Goal: Task Accomplishment & Management: Manage account settings

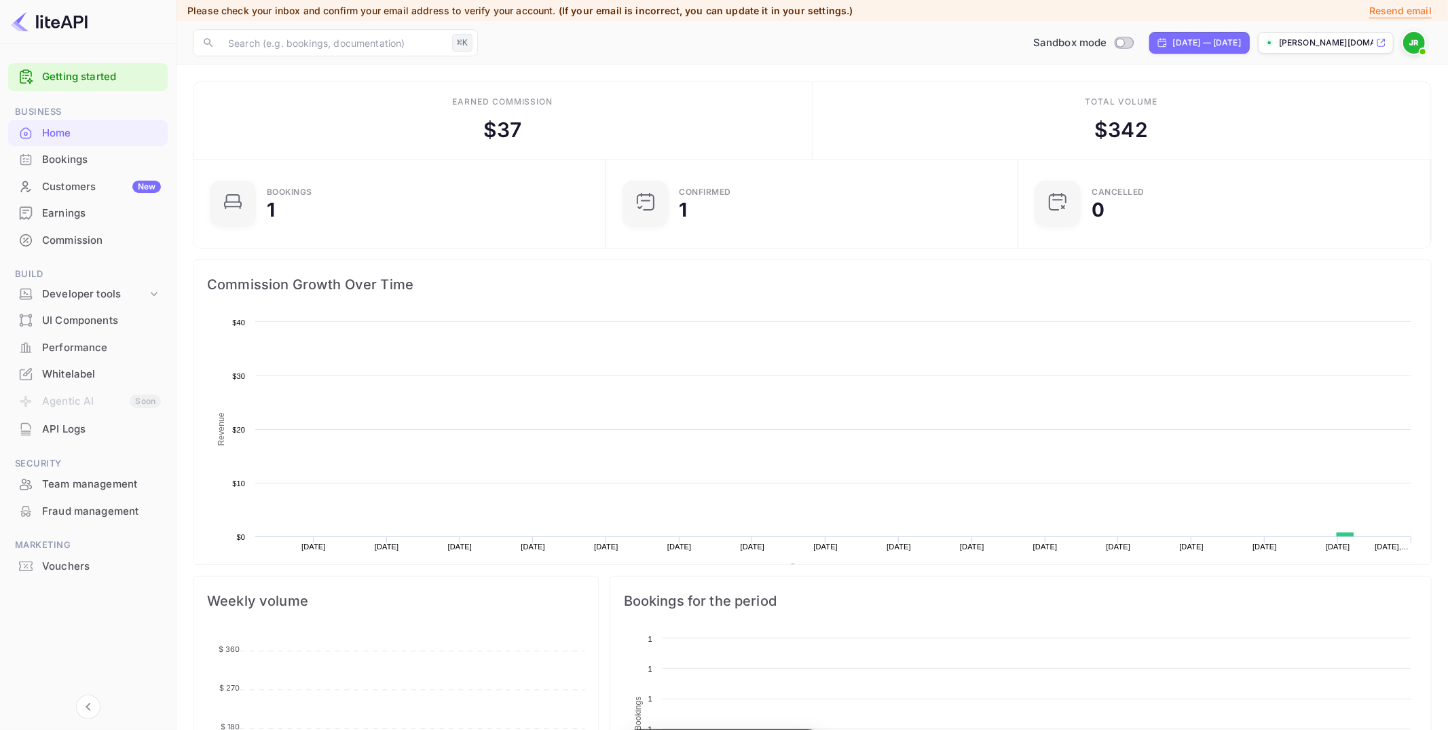
scroll to position [221, 405]
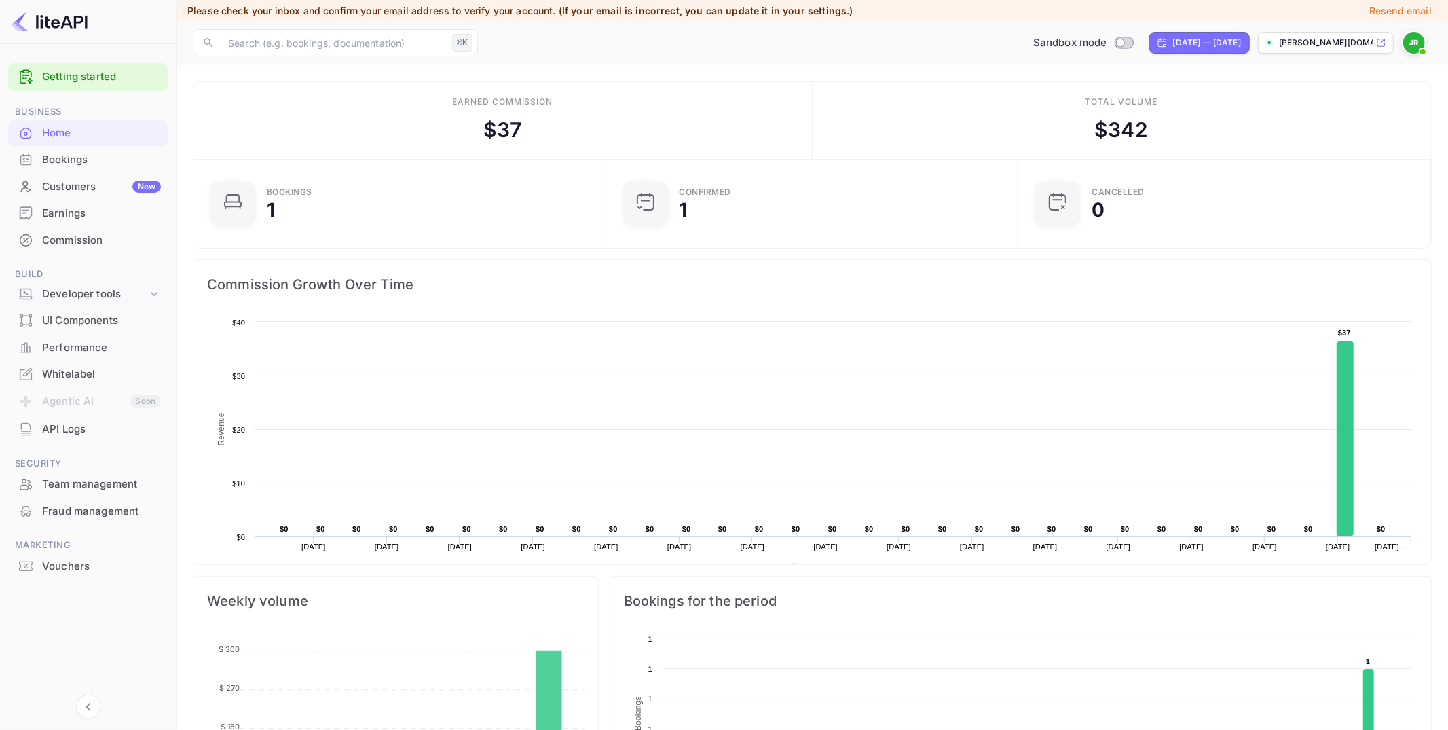
click at [96, 292] on div "Developer tools" at bounding box center [94, 294] width 105 height 16
click at [78, 335] on p "API Keys" at bounding box center [68, 338] width 40 height 14
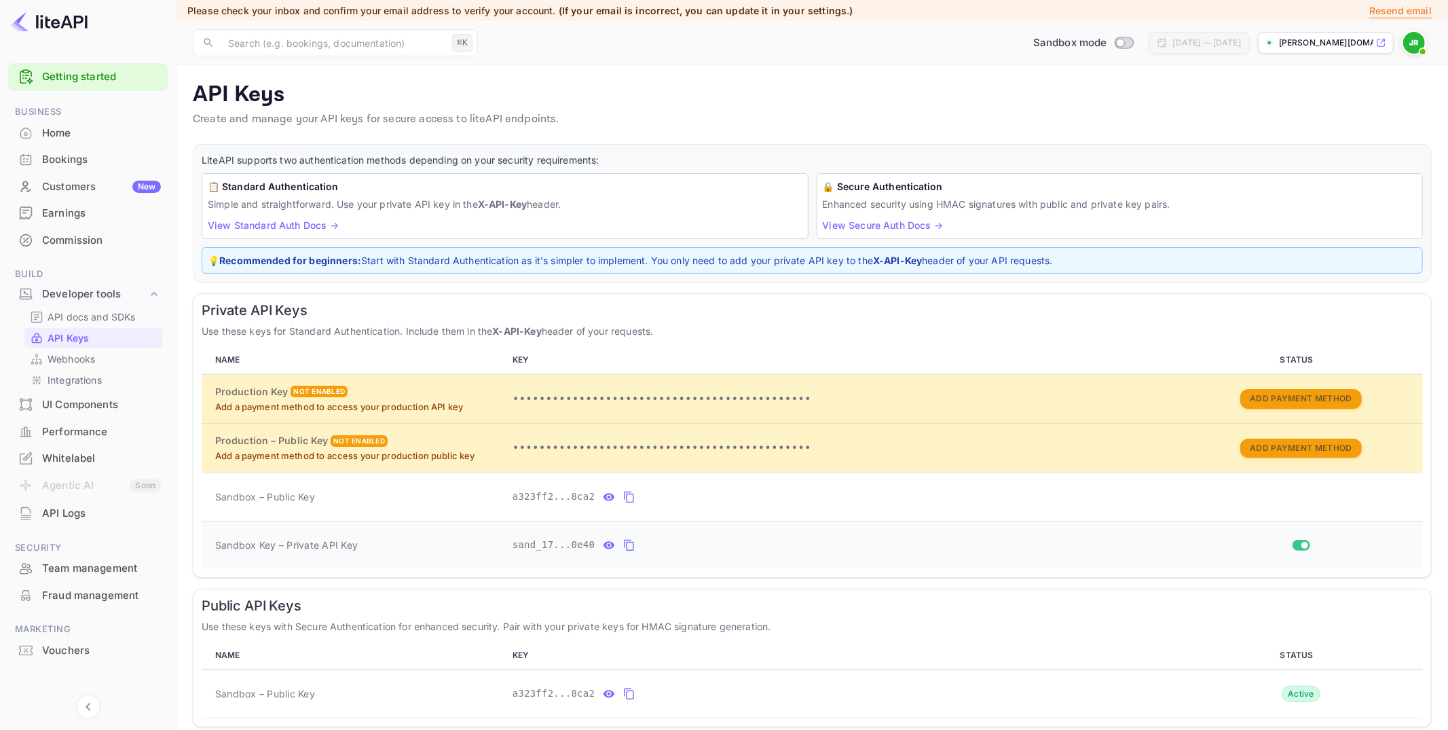
click at [631, 542] on icon "private api keys table" at bounding box center [629, 545] width 12 height 16
click at [1315, 43] on p "[PERSON_NAME][DOMAIN_NAME]..." at bounding box center [1326, 43] width 94 height 12
click at [71, 446] on div "Whitelabel" at bounding box center [88, 458] width 160 height 26
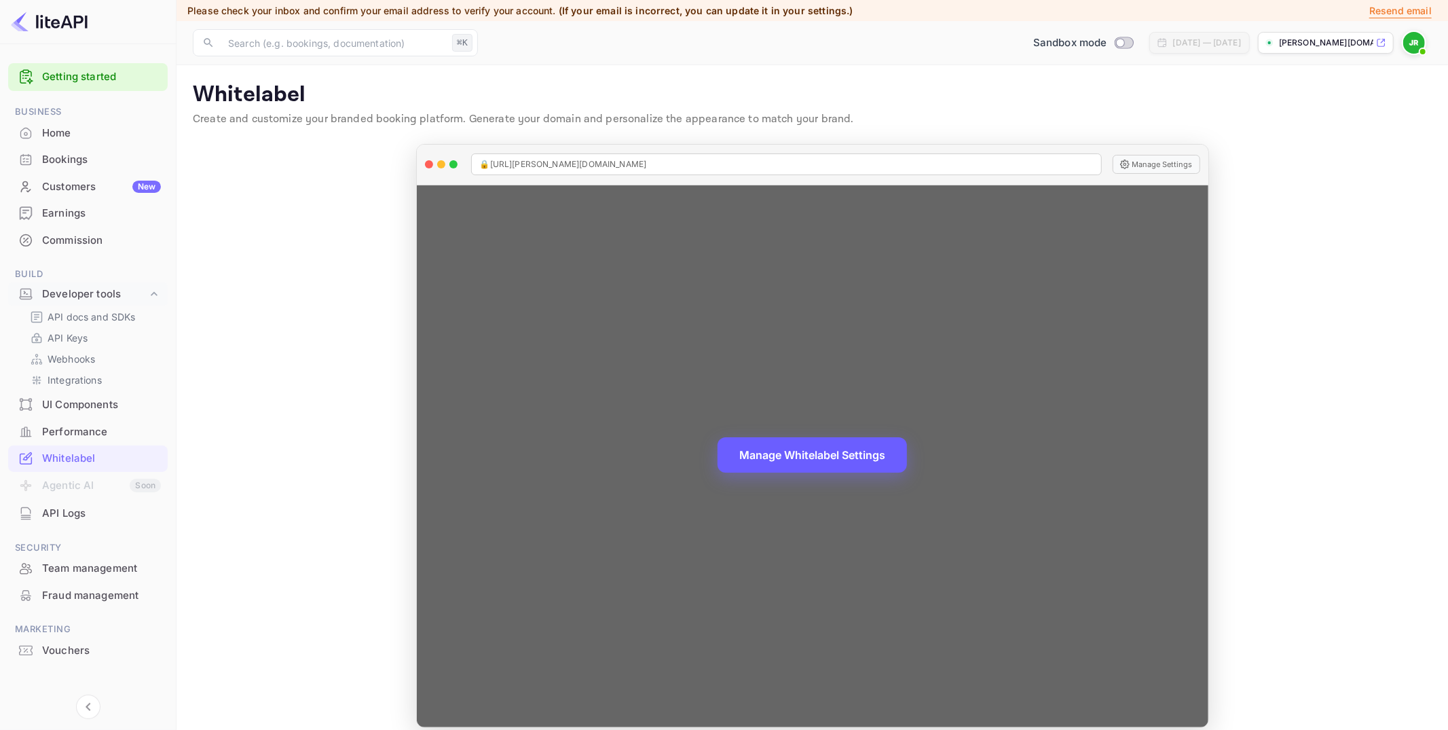
click at [842, 449] on button "Manage Whitelabel Settings" at bounding box center [811, 454] width 189 height 35
click at [841, 450] on button "Manage Whitelabel Settings" at bounding box center [811, 454] width 189 height 35
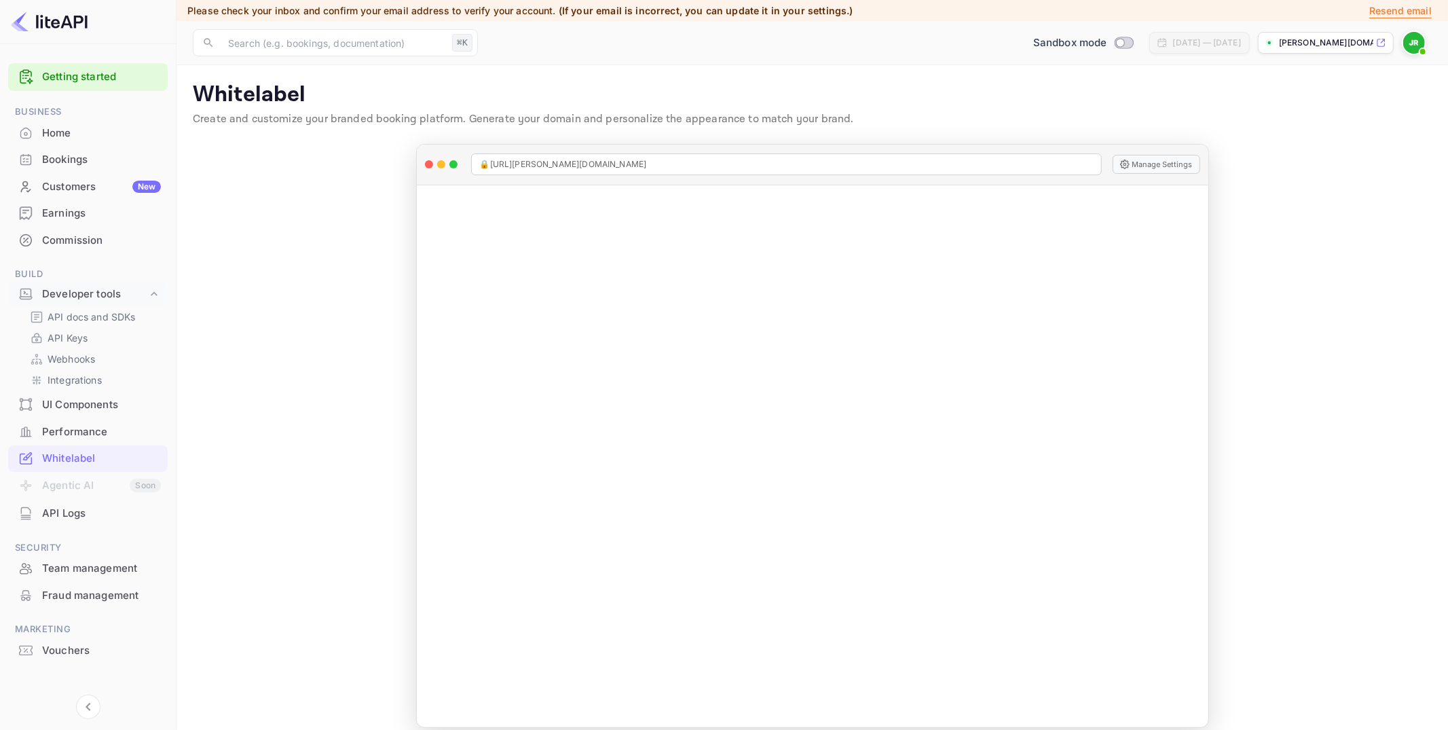
click at [96, 221] on div "Earnings" at bounding box center [88, 213] width 160 height 26
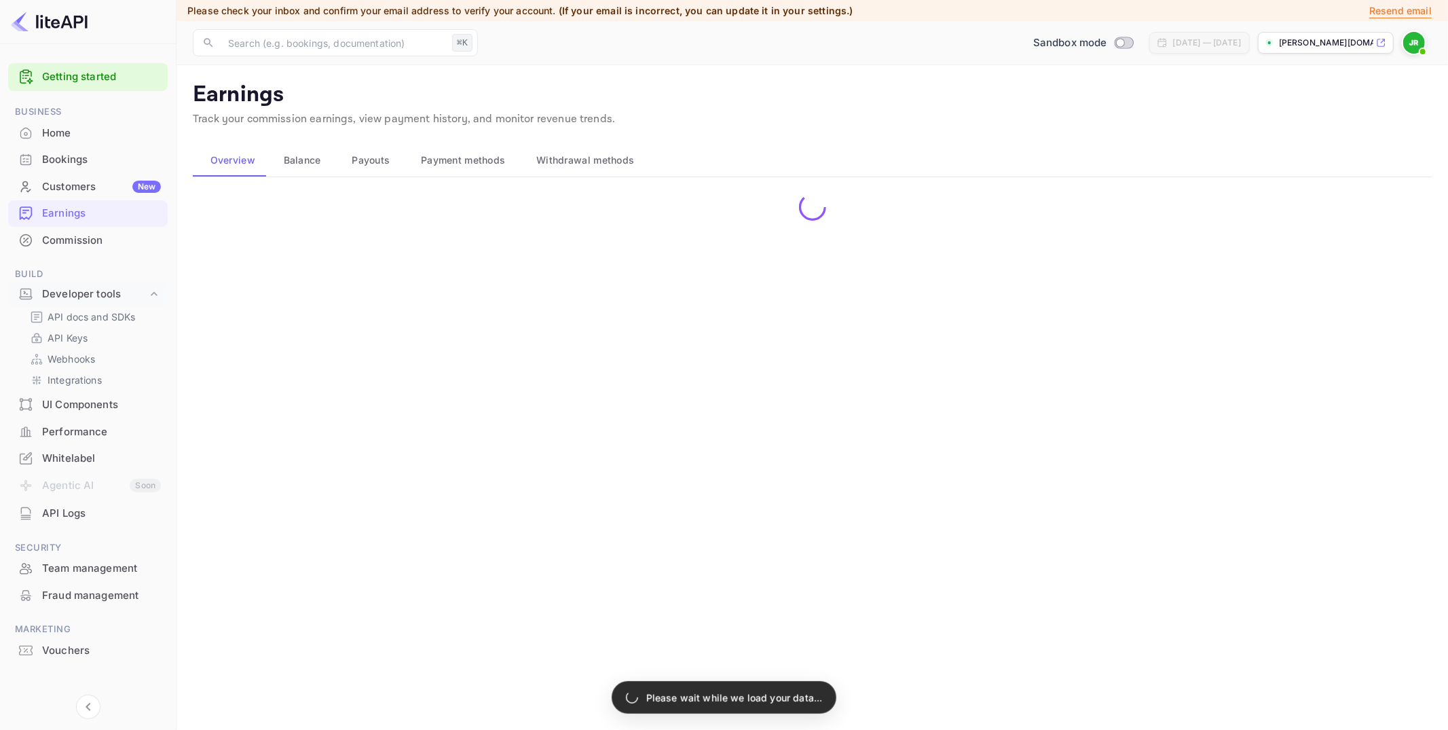
click at [83, 233] on div "Commission" at bounding box center [101, 241] width 119 height 16
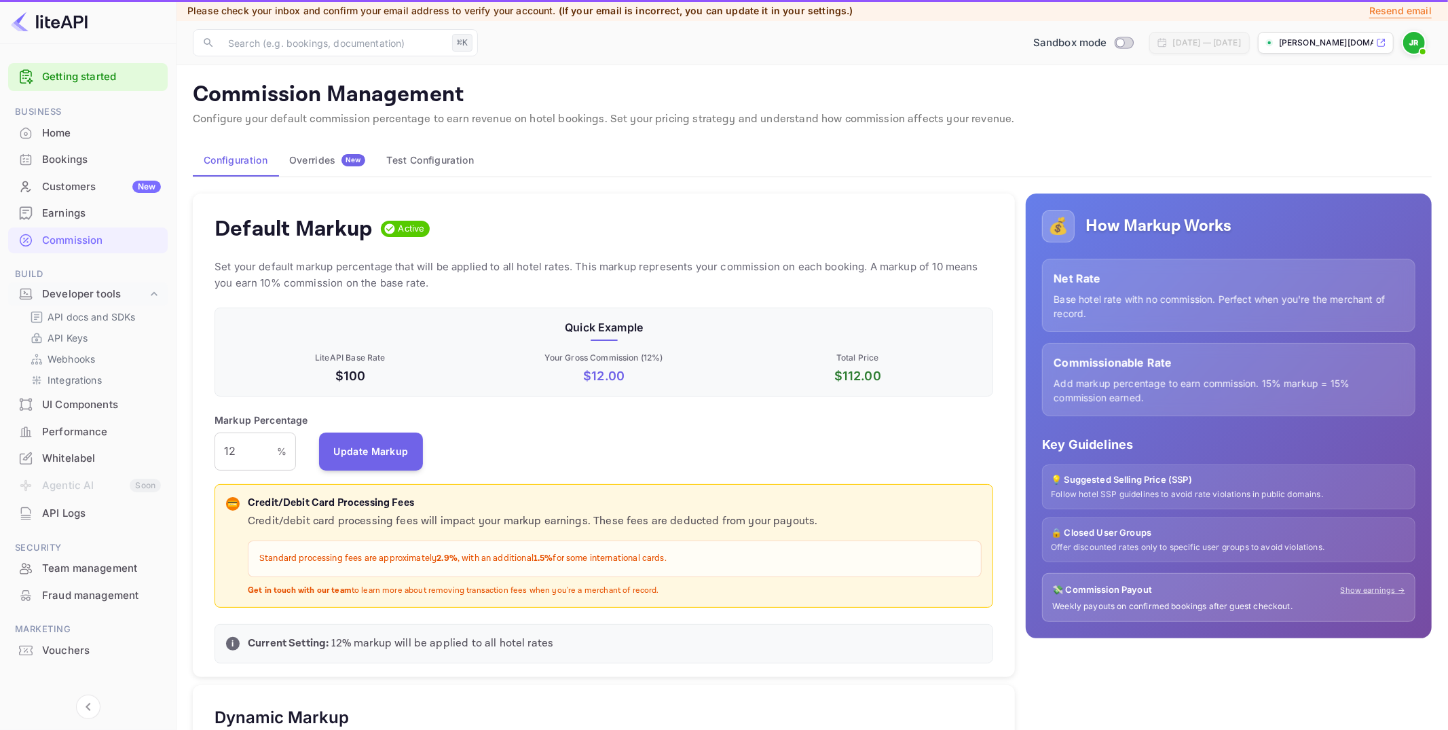
scroll to position [241, 779]
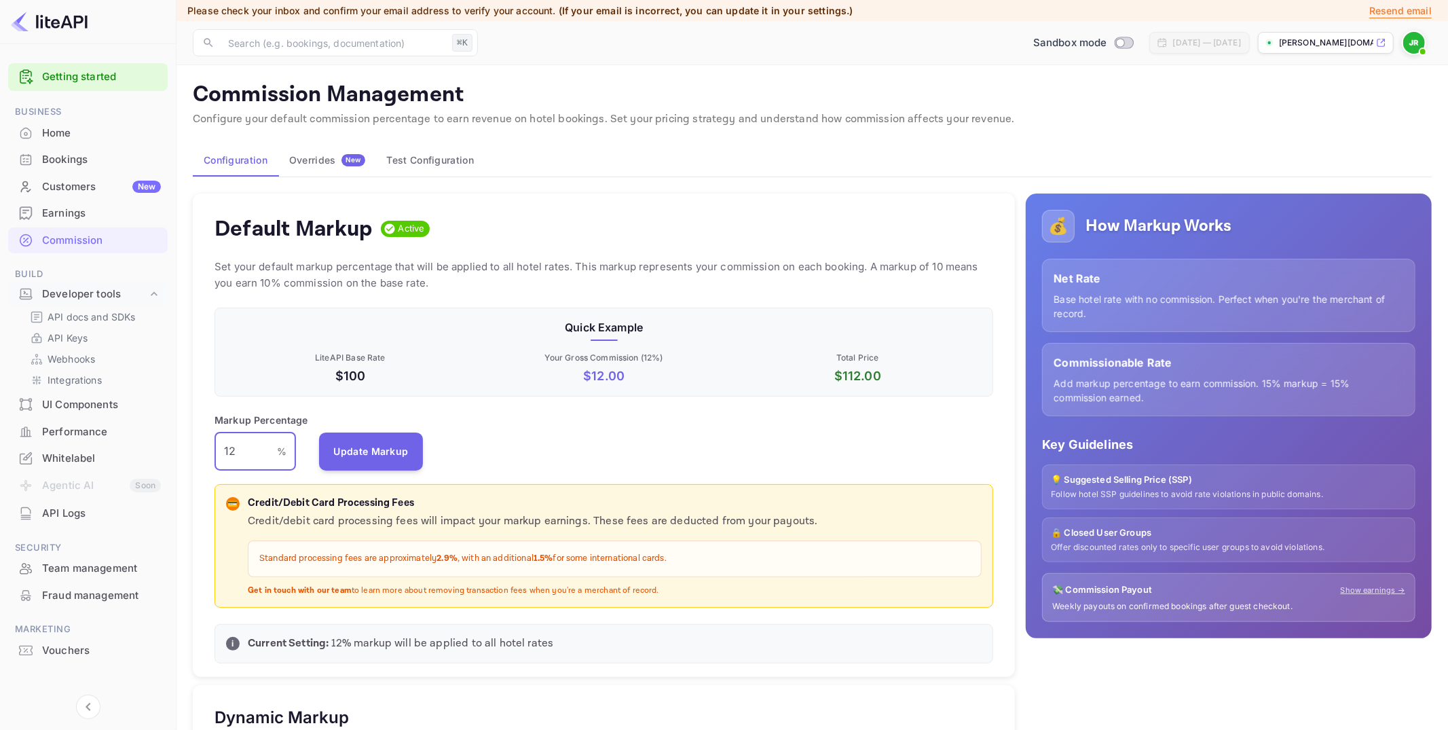
drag, startPoint x: 249, startPoint y: 453, endPoint x: 221, endPoint y: 451, distance: 27.9
click at [221, 451] on input "12" at bounding box center [245, 451] width 62 height 38
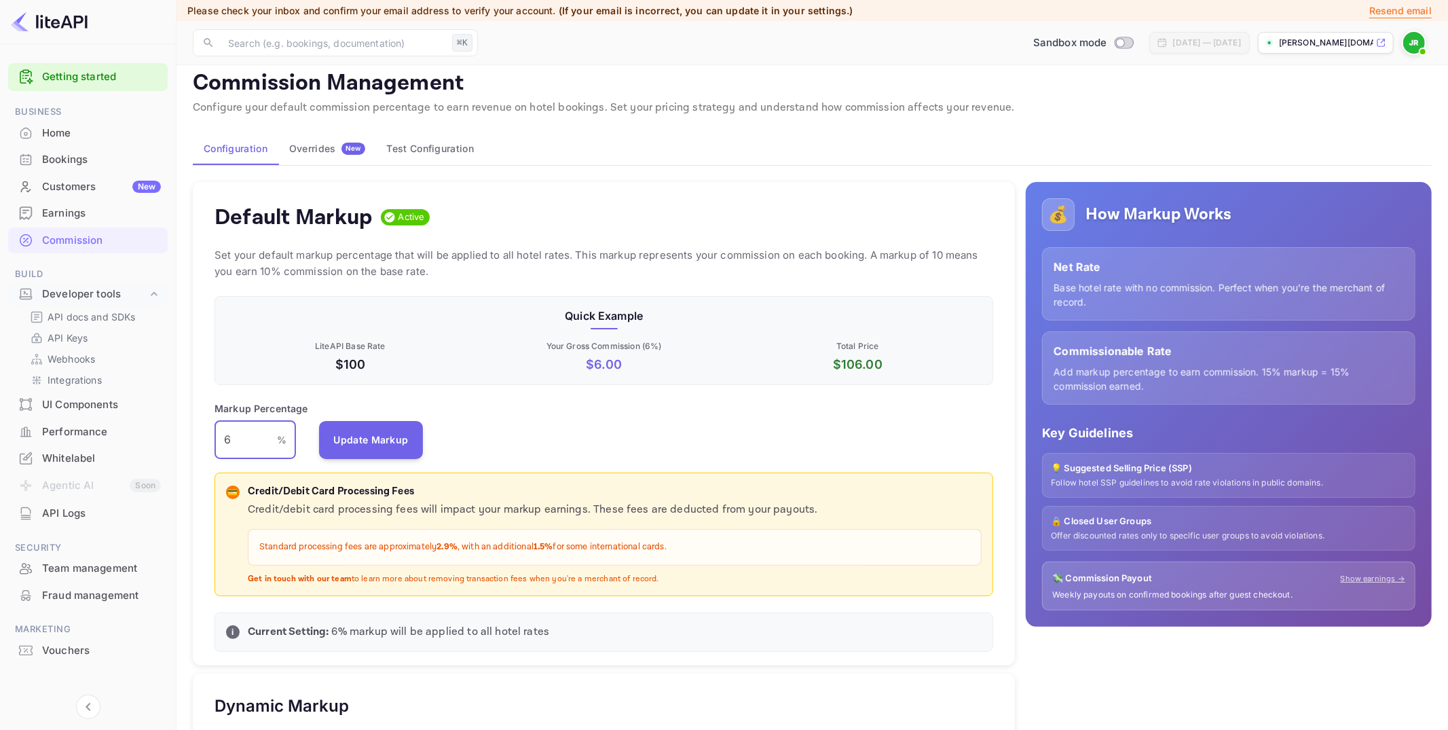
drag, startPoint x: 274, startPoint y: 448, endPoint x: 212, endPoint y: 441, distance: 62.8
click at [212, 441] on div "Default Markup Active Set your default markup percentage that will be applied t…" at bounding box center [604, 424] width 822 height 484
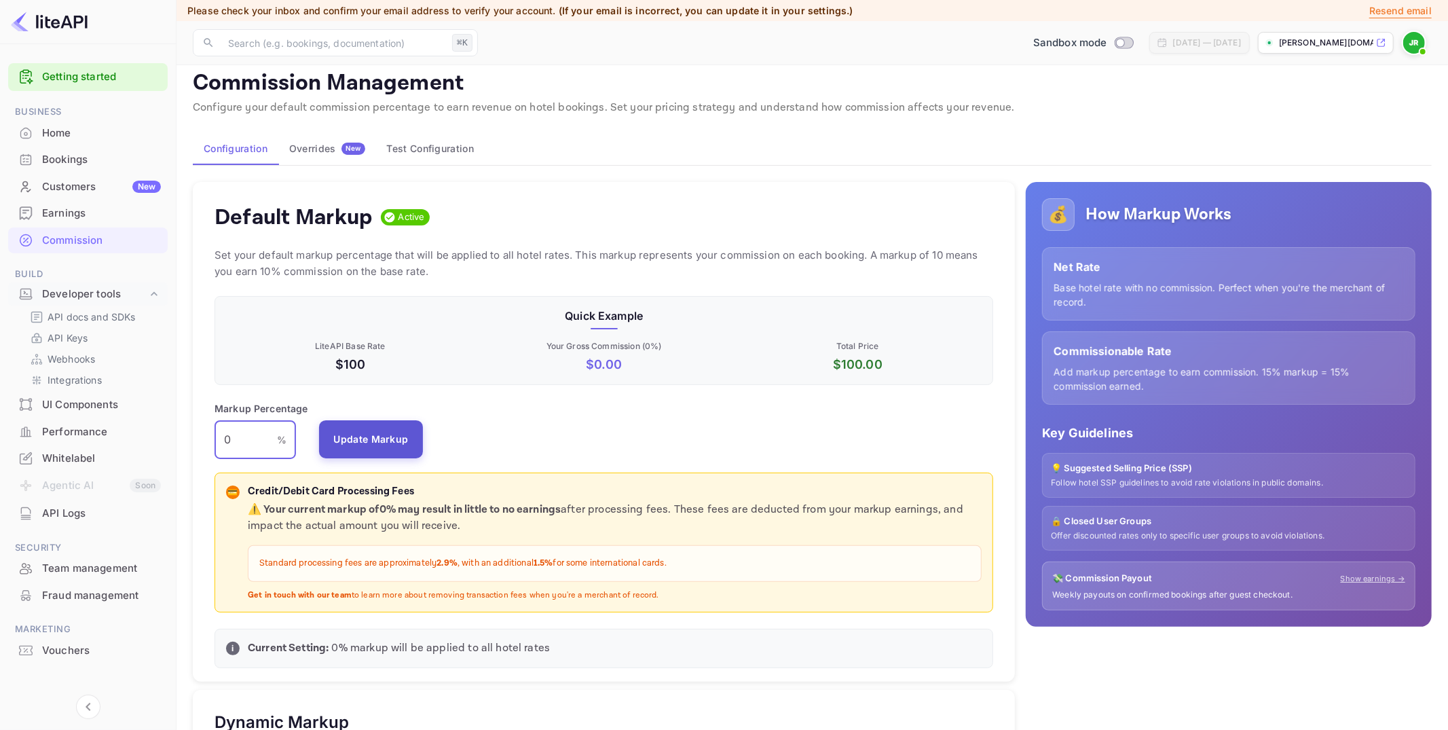
type input "0"
click at [364, 436] on button "Update Markup" at bounding box center [371, 439] width 105 height 38
click at [81, 207] on div "Earnings" at bounding box center [101, 214] width 119 height 16
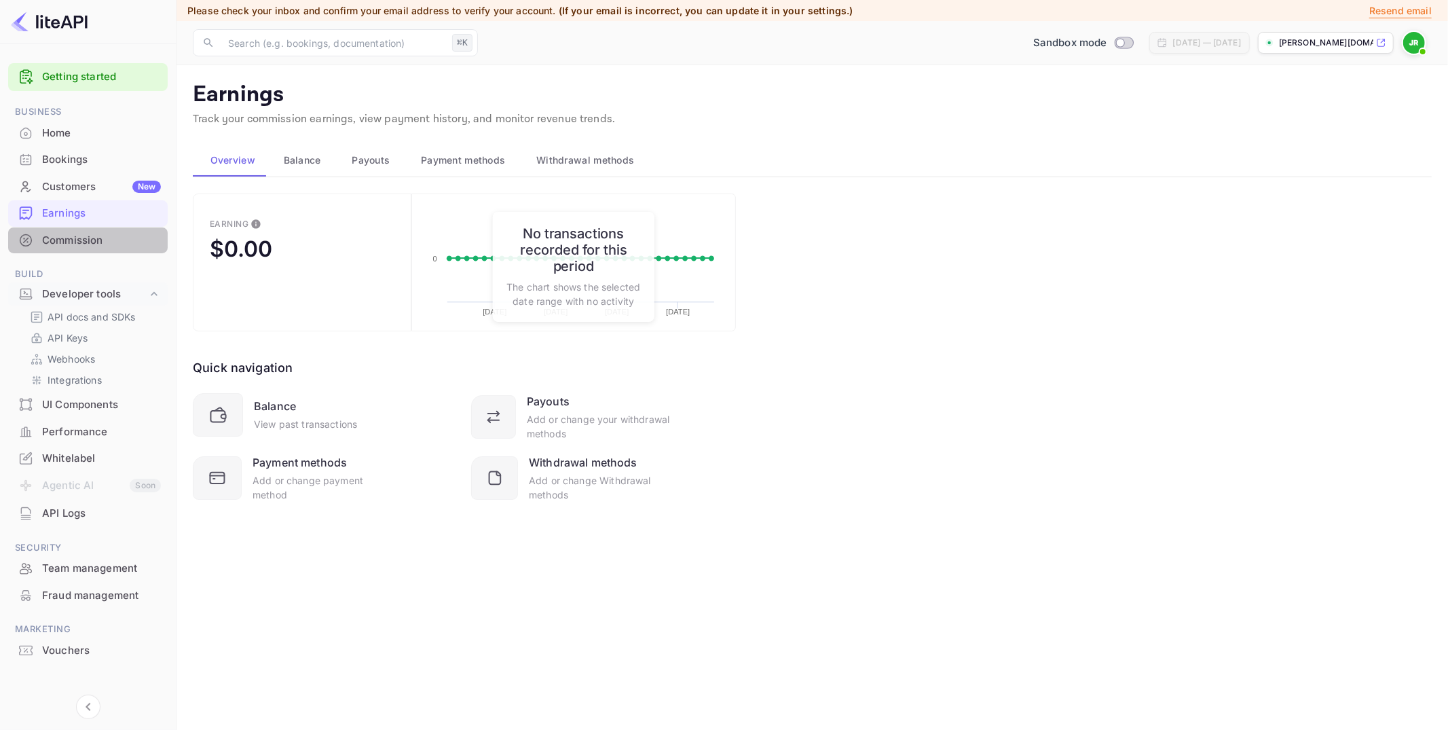
click at [64, 249] on div "Commission" at bounding box center [88, 240] width 160 height 26
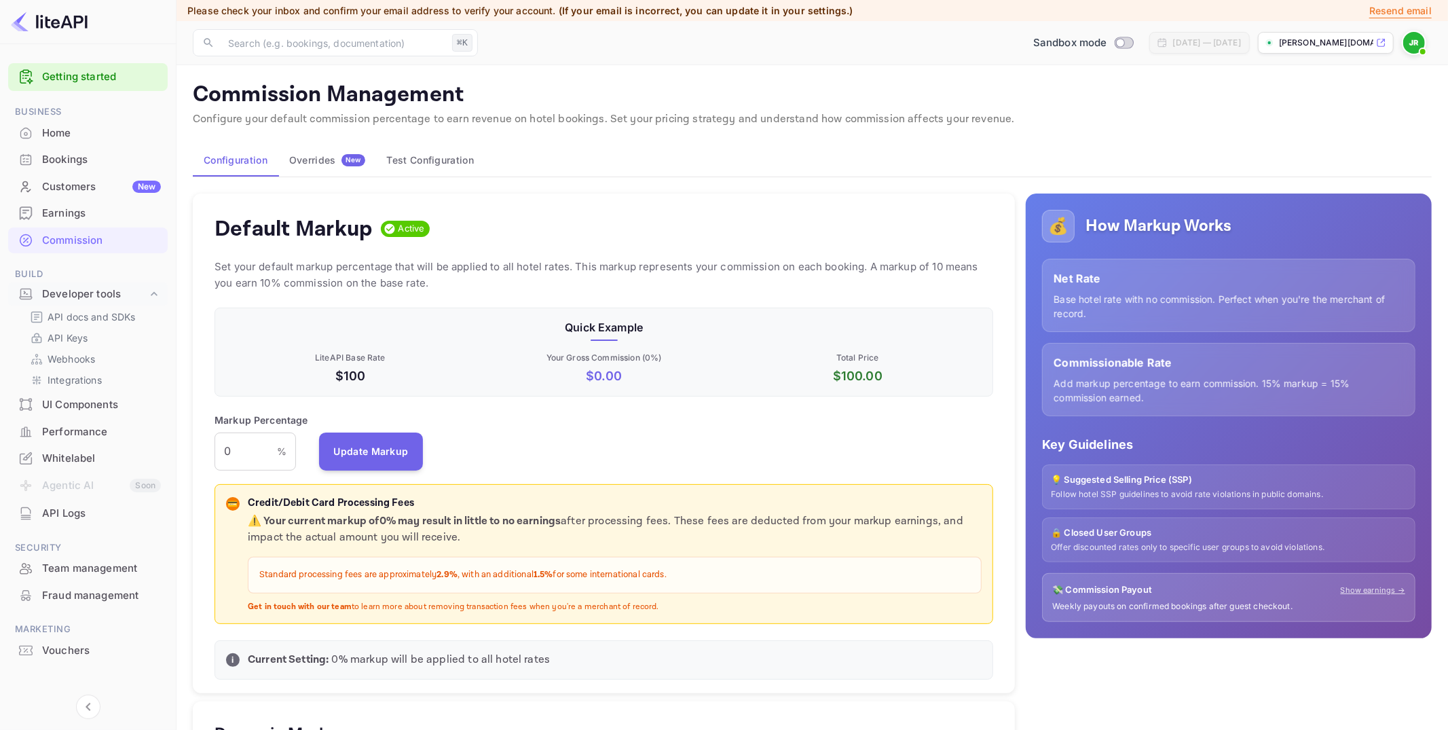
scroll to position [241, 779]
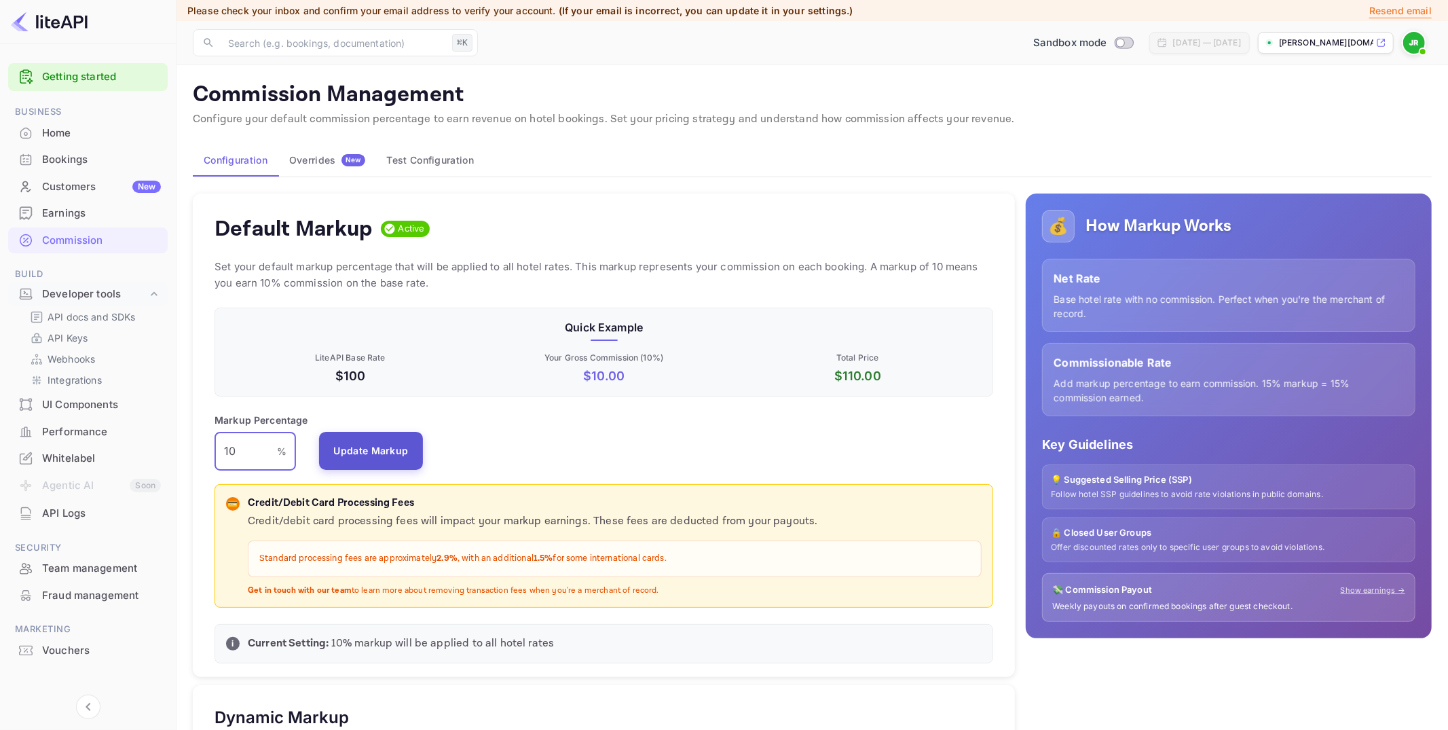
type input "10"
click at [378, 441] on button "Update Markup" at bounding box center [371, 451] width 105 height 38
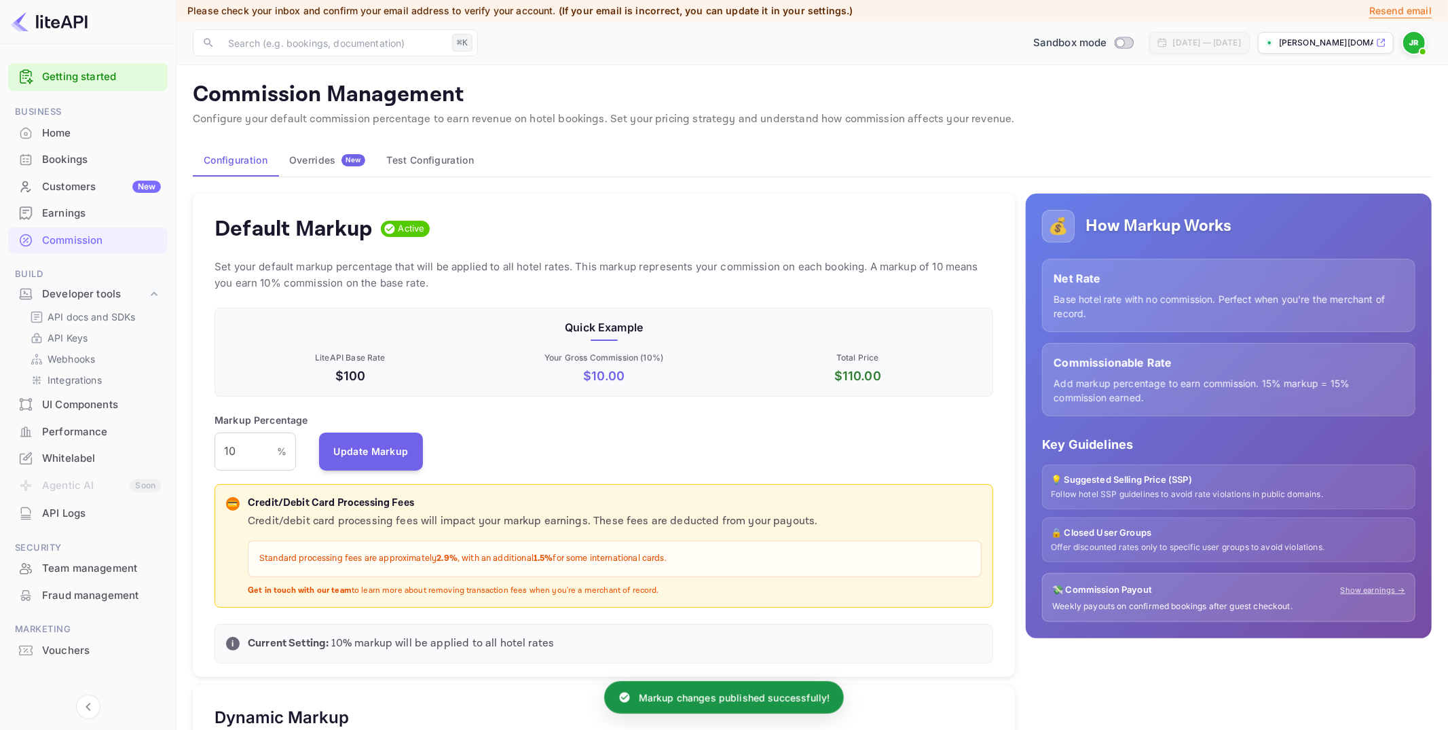
click at [85, 224] on div "Earnings" at bounding box center [88, 213] width 160 height 26
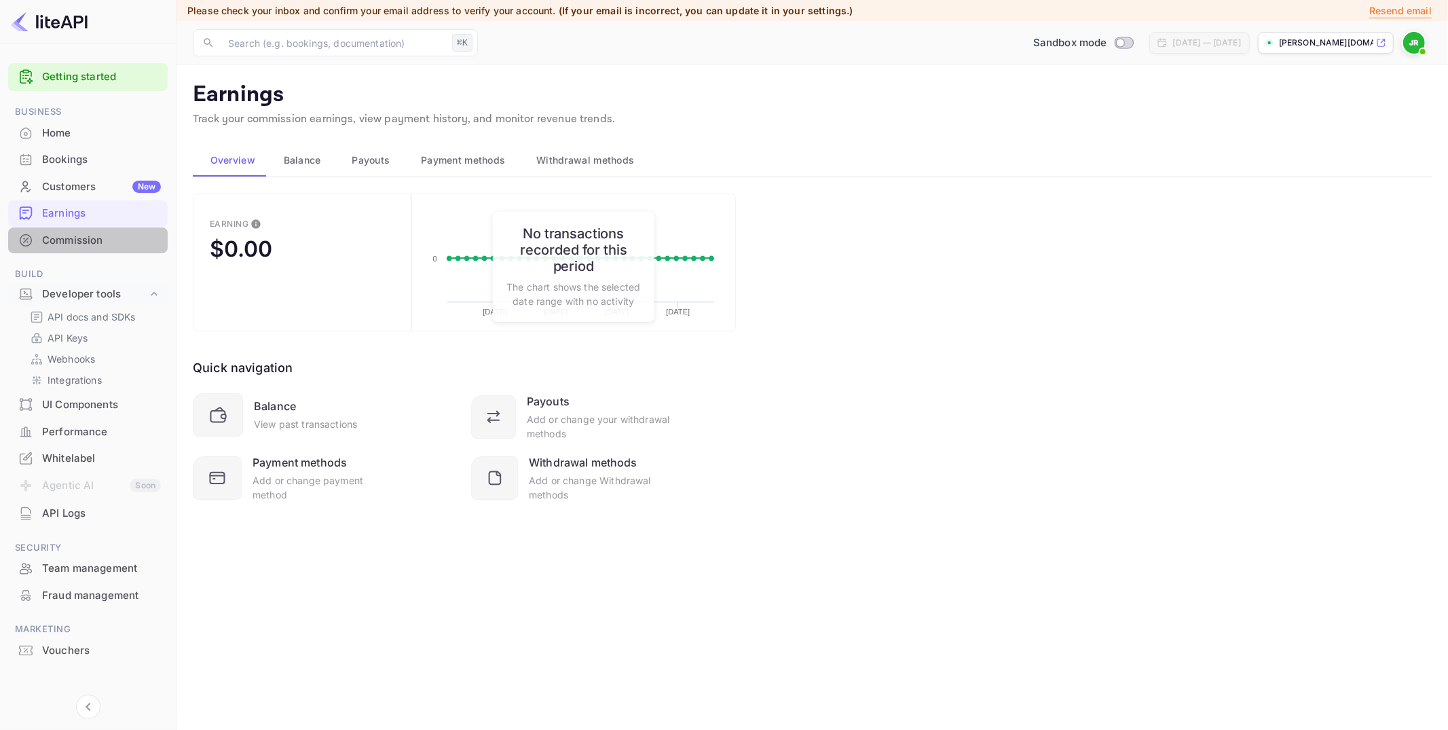
click at [95, 244] on div "Commission" at bounding box center [101, 241] width 119 height 16
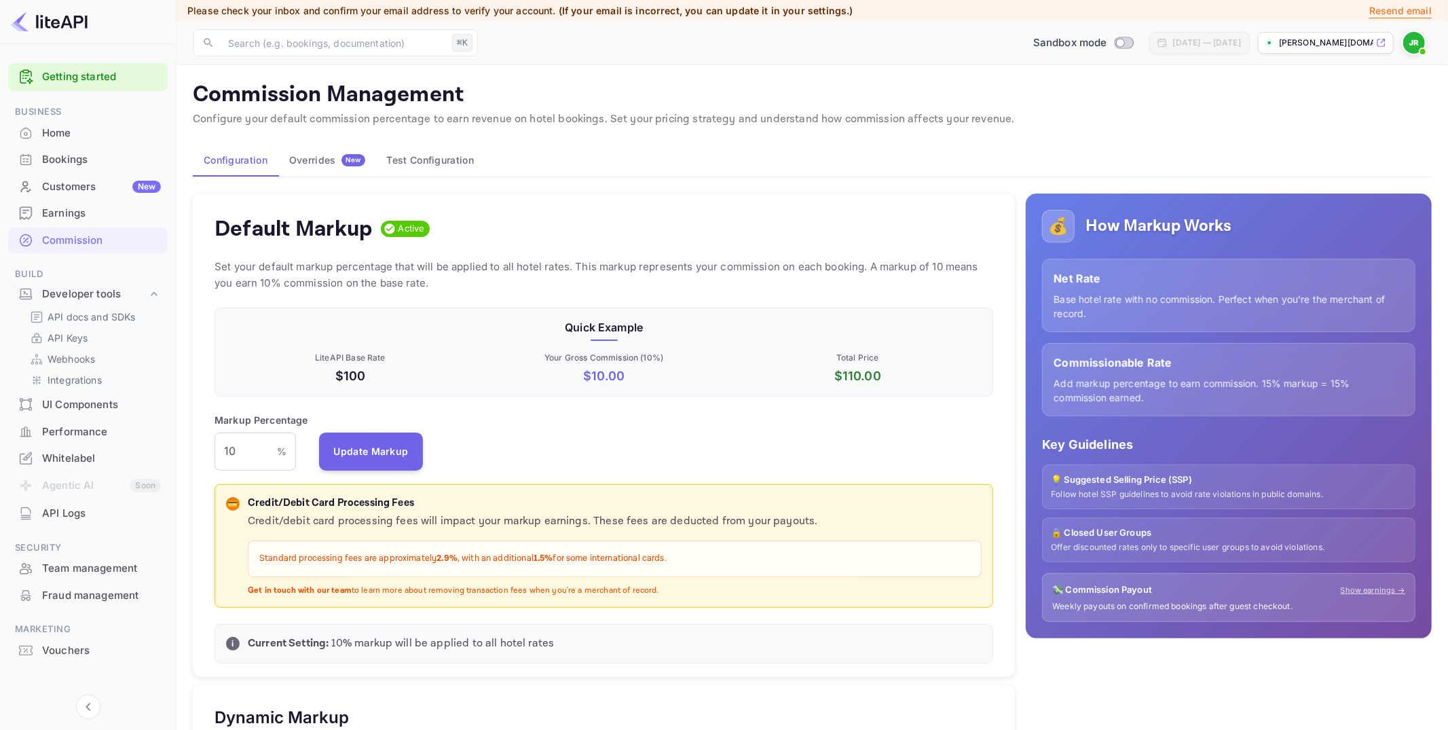
scroll to position [241, 779]
click at [198, 443] on div "Default Markup Active Set your default markup percentage that will be applied t…" at bounding box center [604, 435] width 822 height 484
drag, startPoint x: 362, startPoint y: 449, endPoint x: 260, endPoint y: 451, distance: 101.8
click at [260, 446] on div "Markup Percentage 010 % ​ Update Markup" at bounding box center [603, 442] width 779 height 58
drag, startPoint x: 258, startPoint y: 451, endPoint x: 193, endPoint y: 445, distance: 64.8
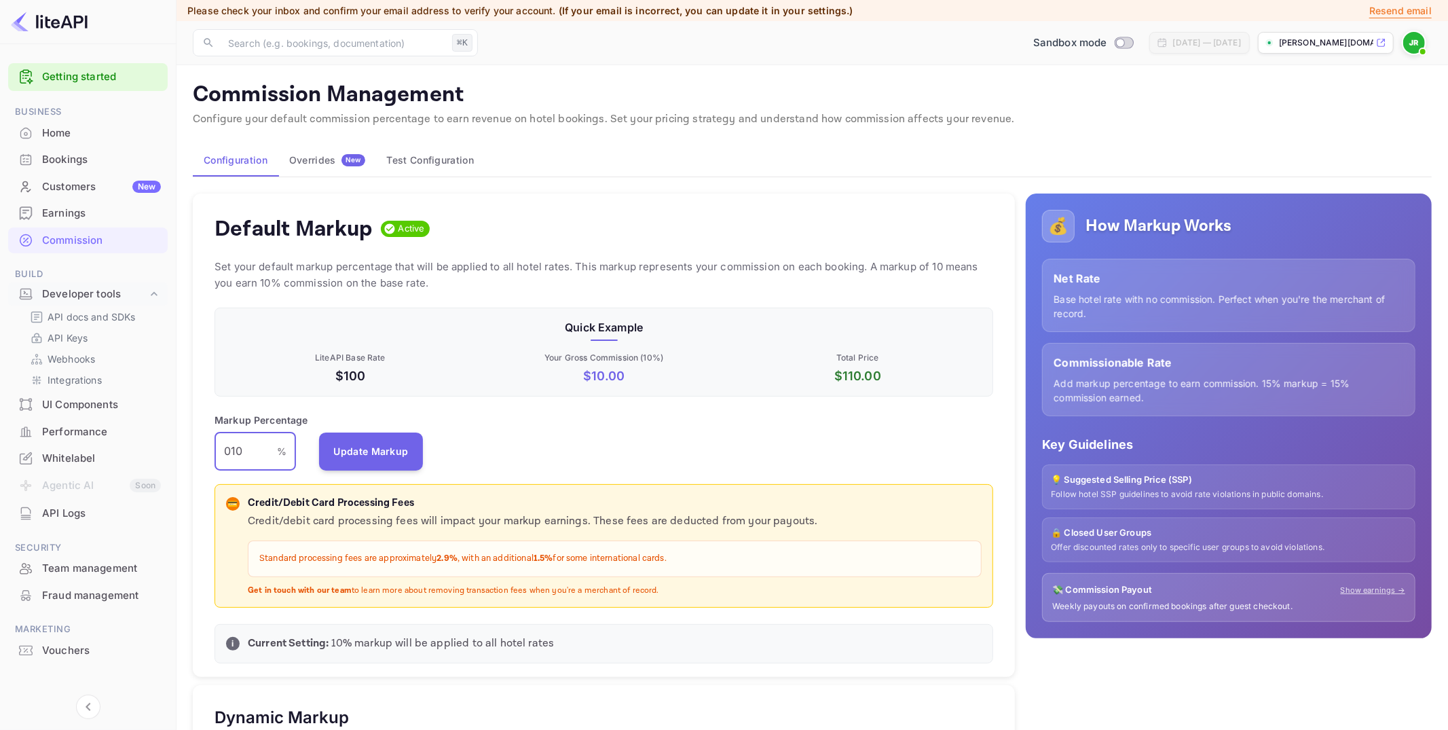
click at [193, 445] on div "Default Markup Active Set your default markup percentage that will be applied t…" at bounding box center [604, 435] width 822 height 484
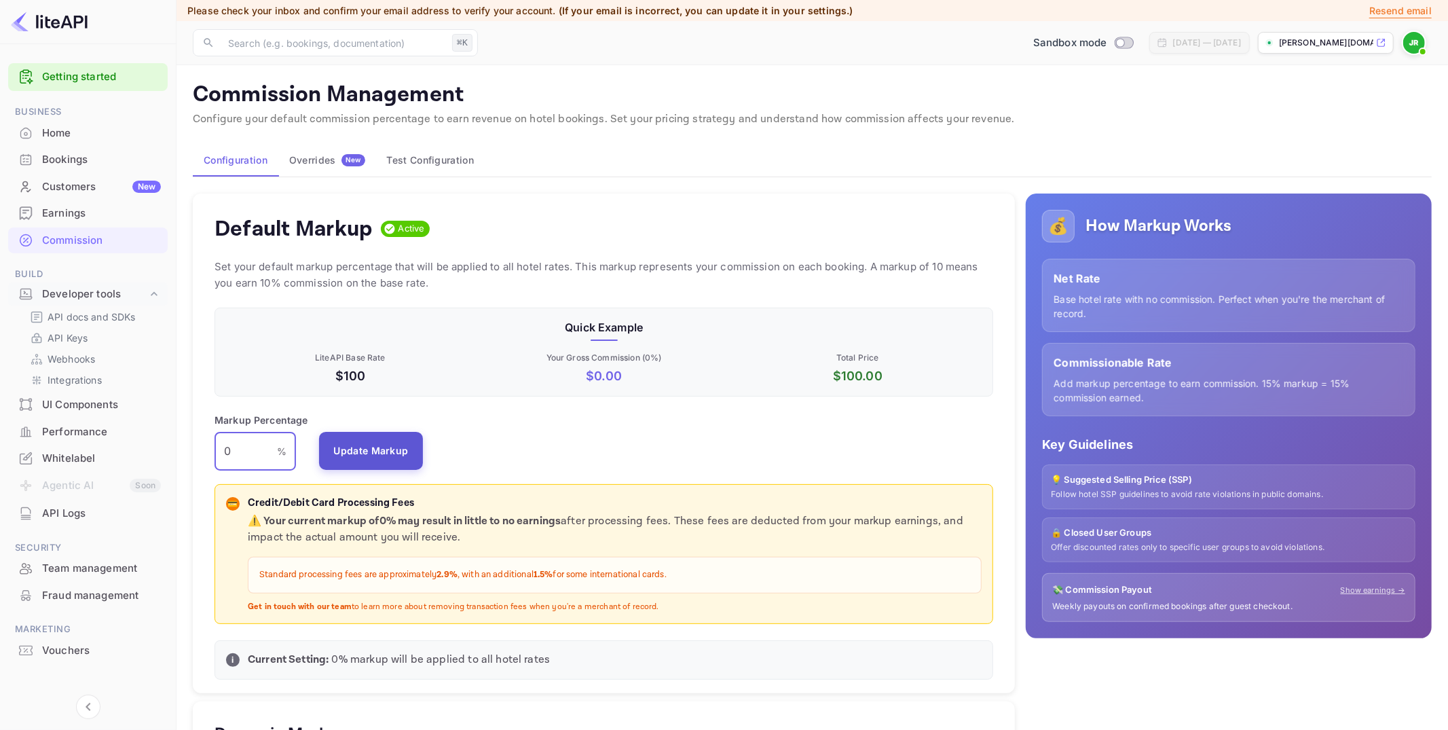
type input "0"
click at [366, 455] on button "Update Markup" at bounding box center [371, 451] width 105 height 38
click at [56, 334] on p "API Keys" at bounding box center [68, 338] width 40 height 14
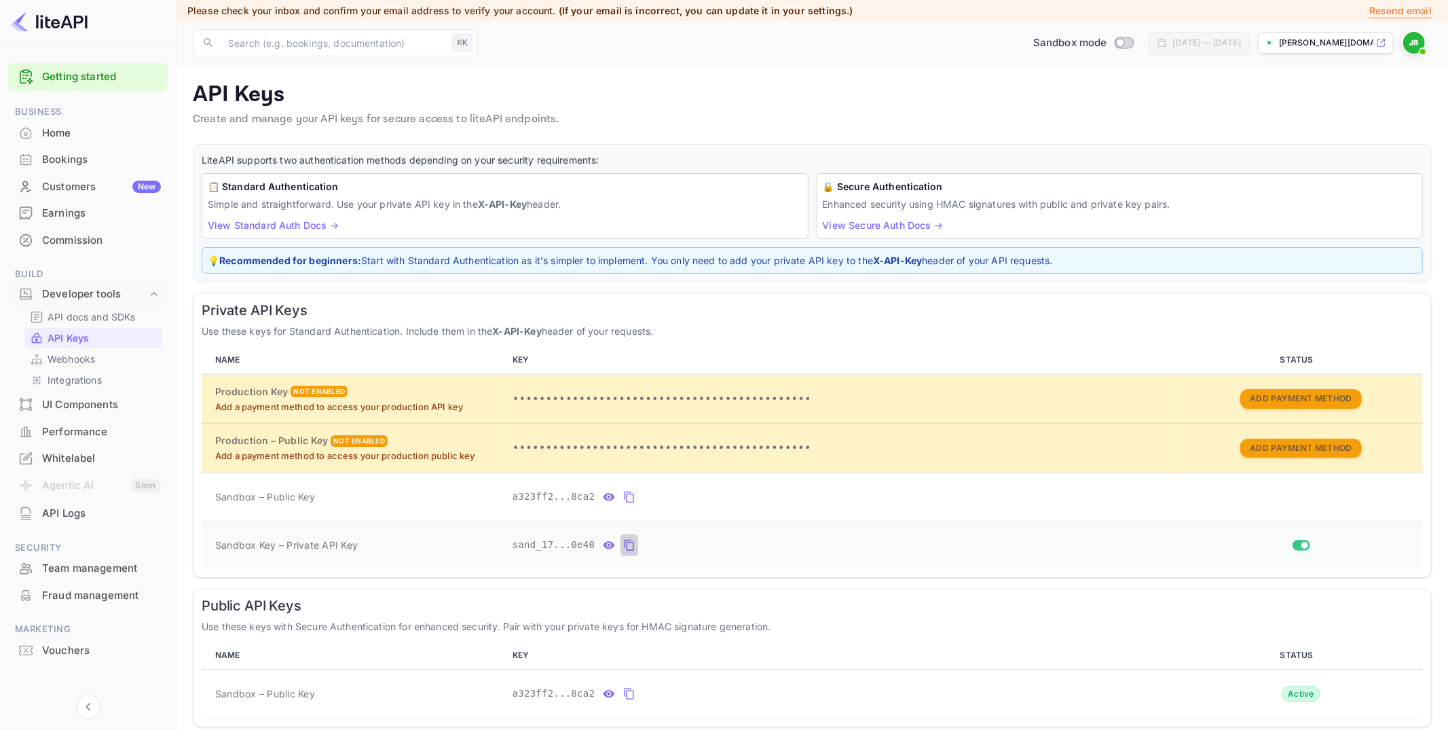
click at [631, 543] on icon "private api keys table" at bounding box center [629, 545] width 12 height 16
click at [93, 168] on div "Bookings" at bounding box center [88, 160] width 160 height 26
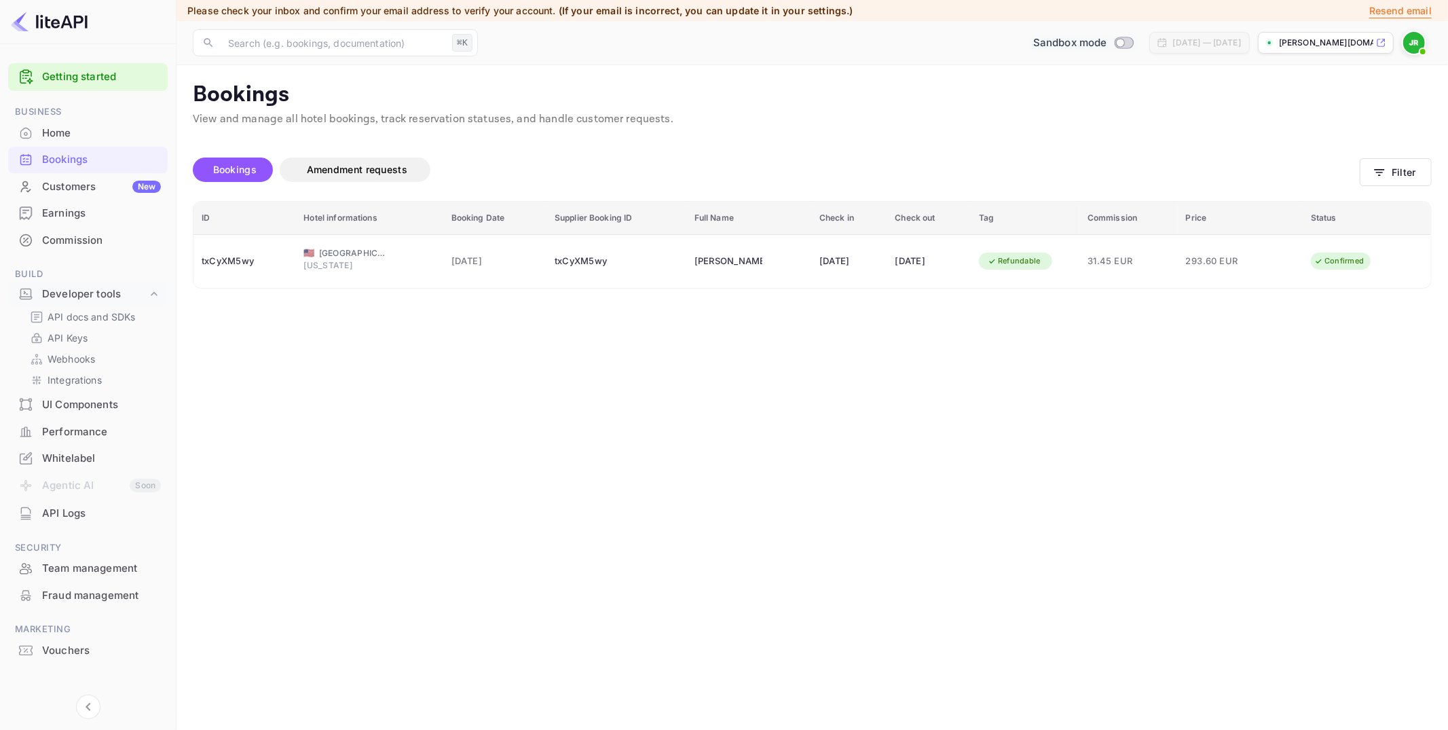
click at [1106, 41] on input "Switch to Production mode" at bounding box center [1119, 42] width 27 height 9
checkbox input "false"
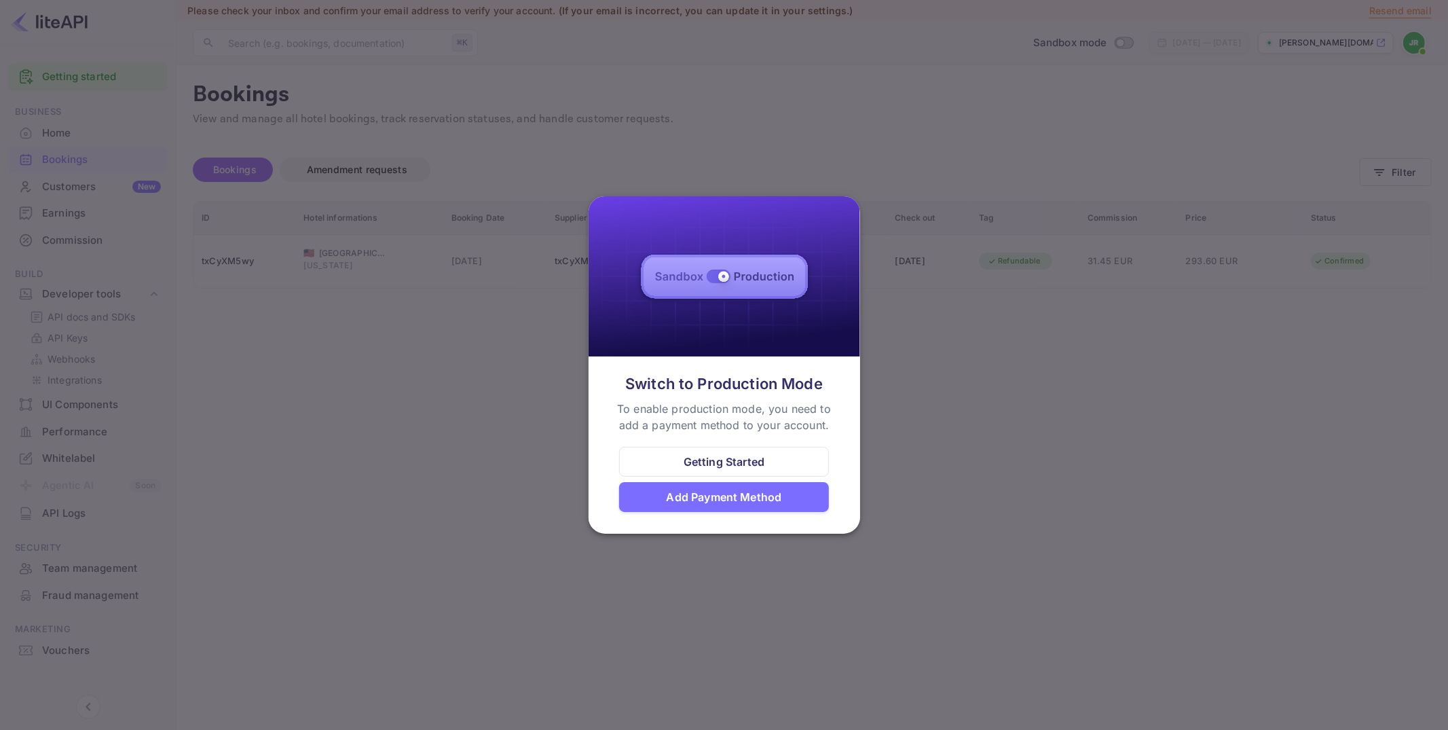
click at [485, 96] on div at bounding box center [724, 365] width 1448 height 730
